Goal: Check status: Check status

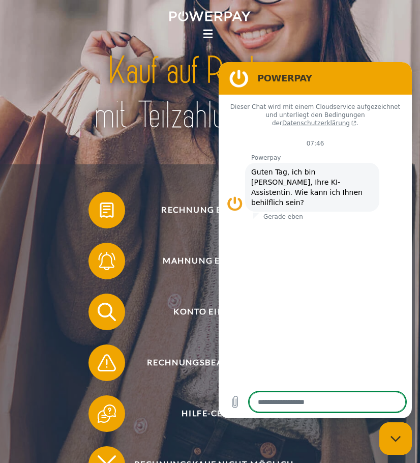
click at [195, 148] on div at bounding box center [210, 93] width 336 height 141
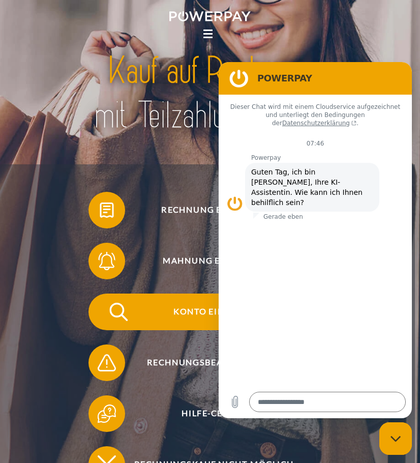
click at [186, 309] on span "Konto einsehen" at bounding box center [214, 311] width 224 height 37
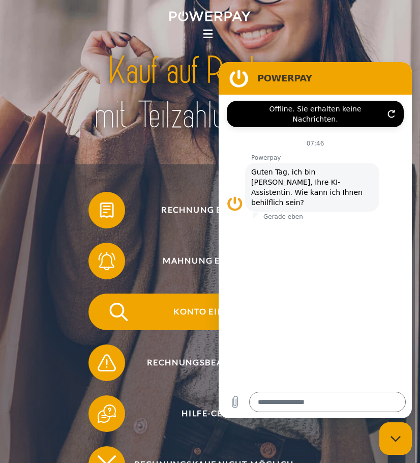
type textarea "*"
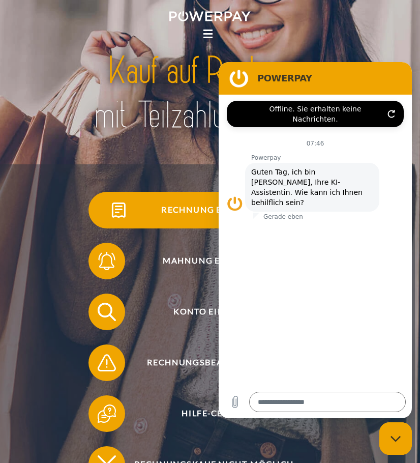
click at [185, 207] on span "Rechnung erhalten?" at bounding box center [214, 210] width 224 height 37
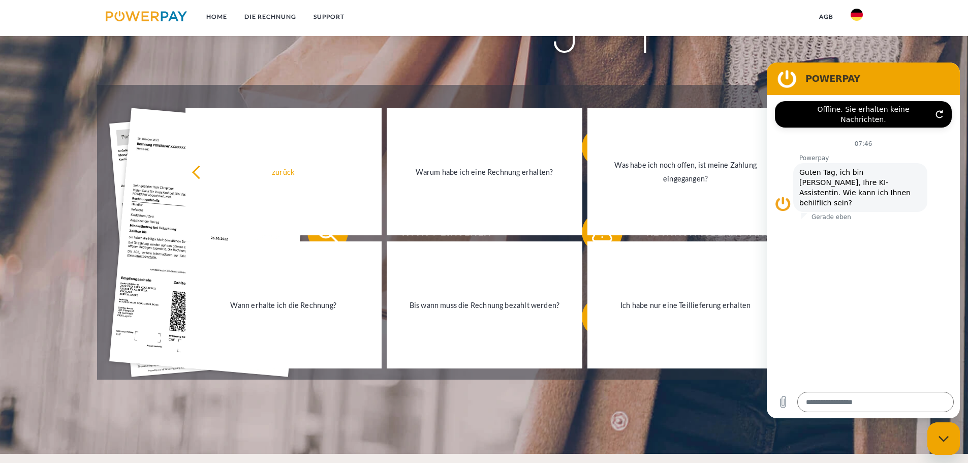
scroll to position [237, 0]
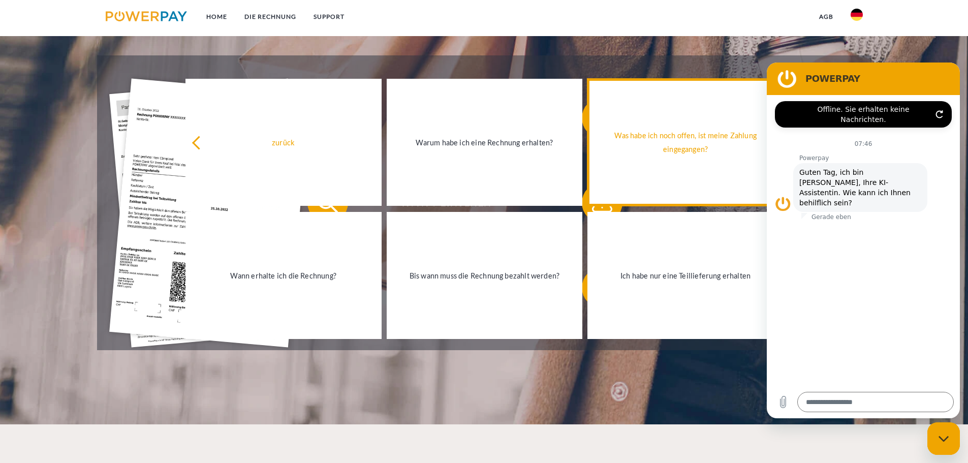
click at [419, 153] on div "Was habe ich noch offen, ist meine Zahlung eingegangen?" at bounding box center [686, 142] width 184 height 27
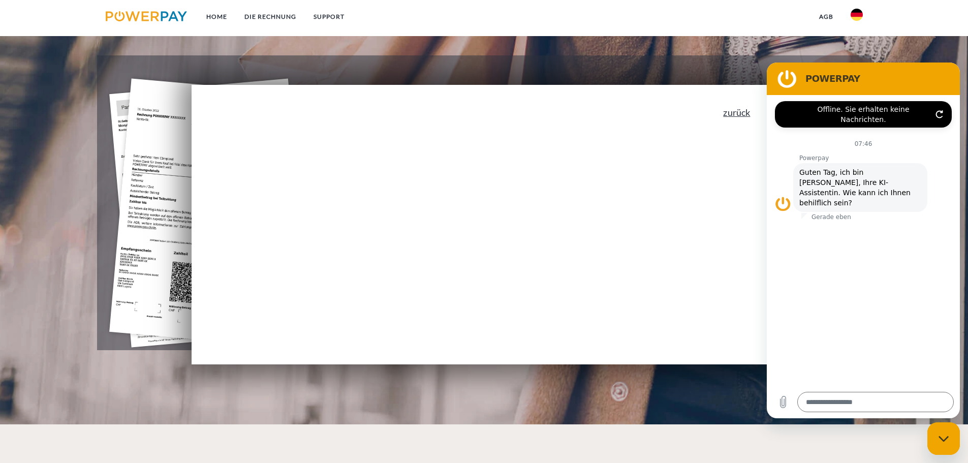
click at [419, 113] on link "zurück" at bounding box center [736, 112] width 27 height 9
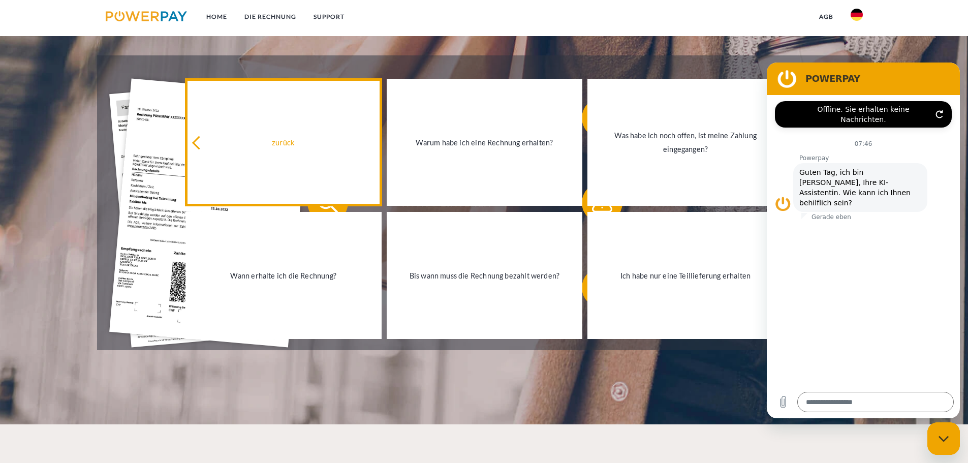
click at [200, 144] on icon at bounding box center [199, 143] width 14 height 14
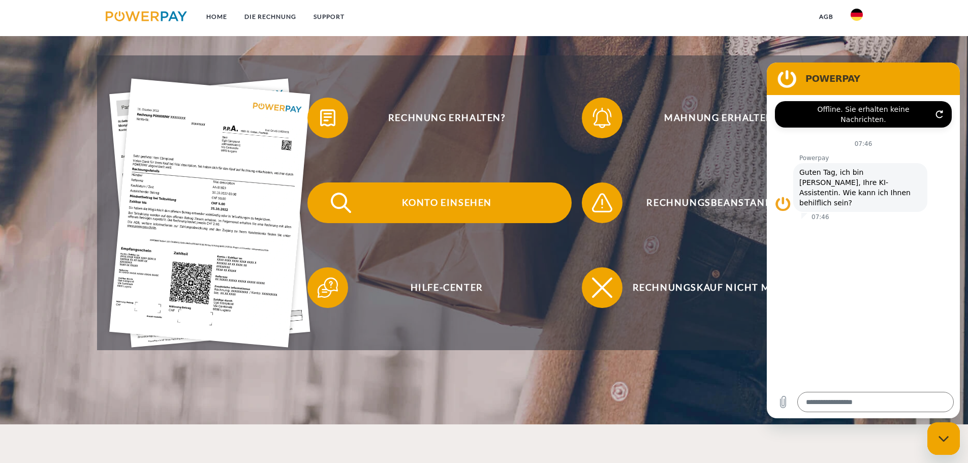
click at [419, 205] on span "Konto einsehen" at bounding box center [446, 203] width 249 height 41
